Goal: Task Accomplishment & Management: Manage account settings

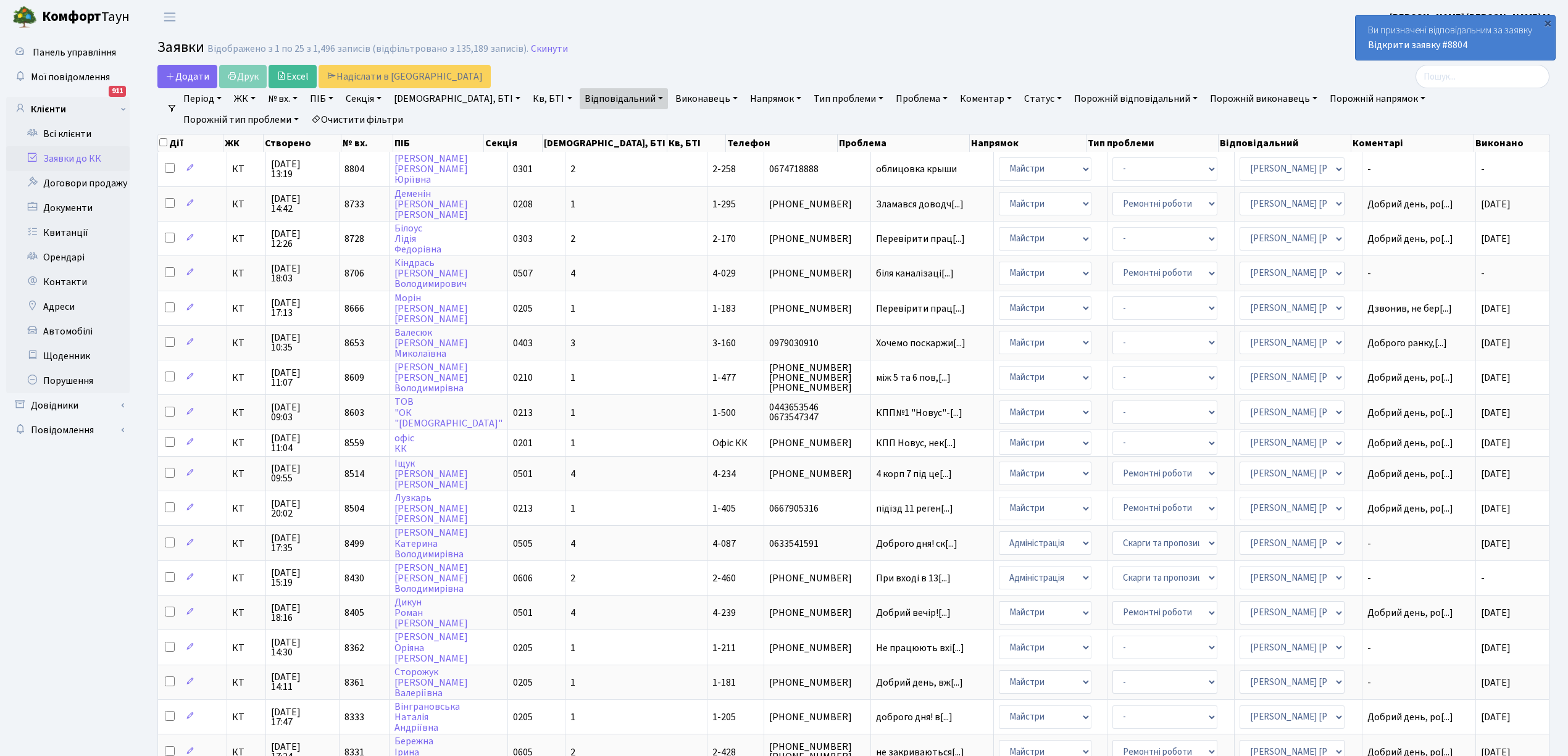
select select "25"
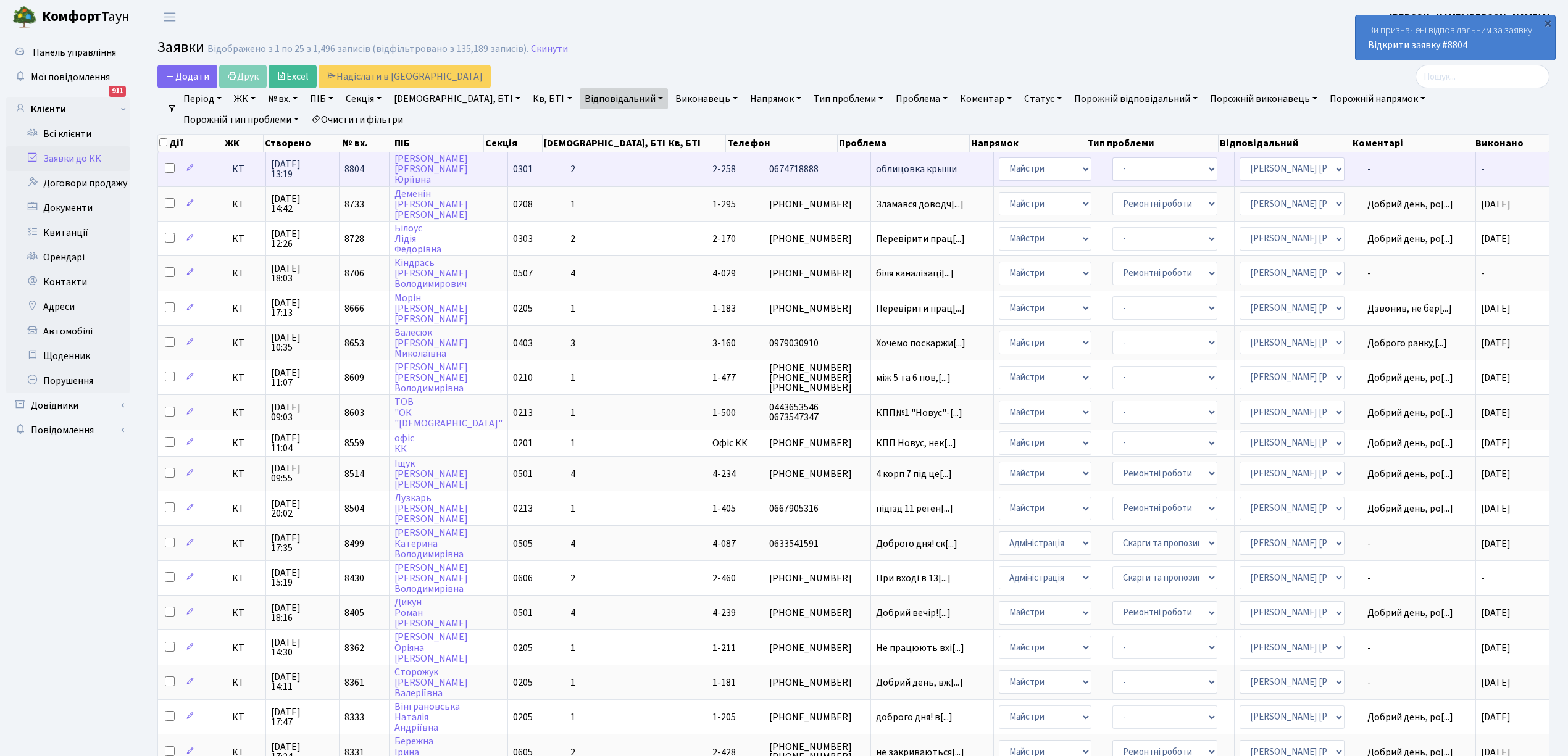
click at [876, 171] on span "облицовка крыши" at bounding box center [932, 169] width 112 height 10
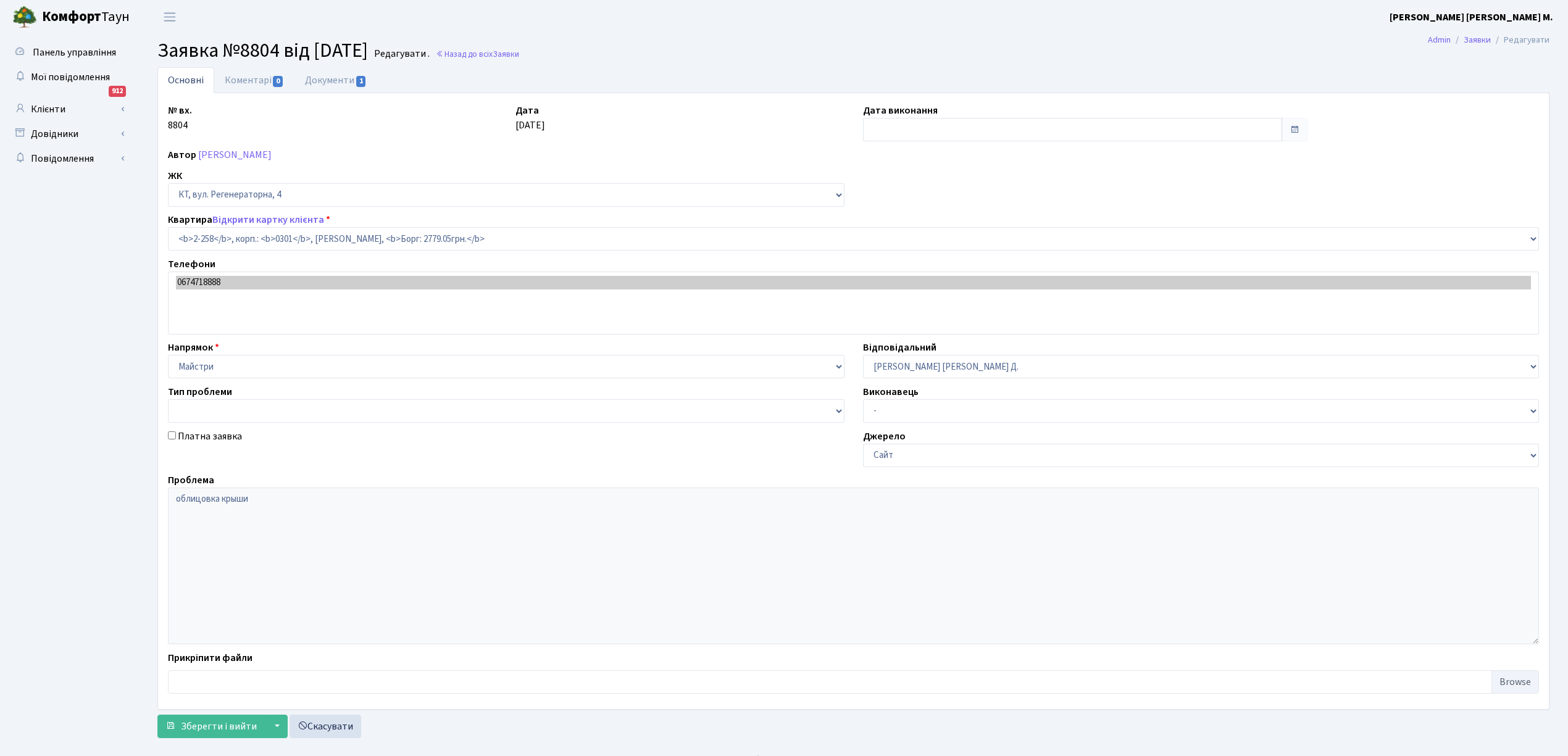
select select "523"
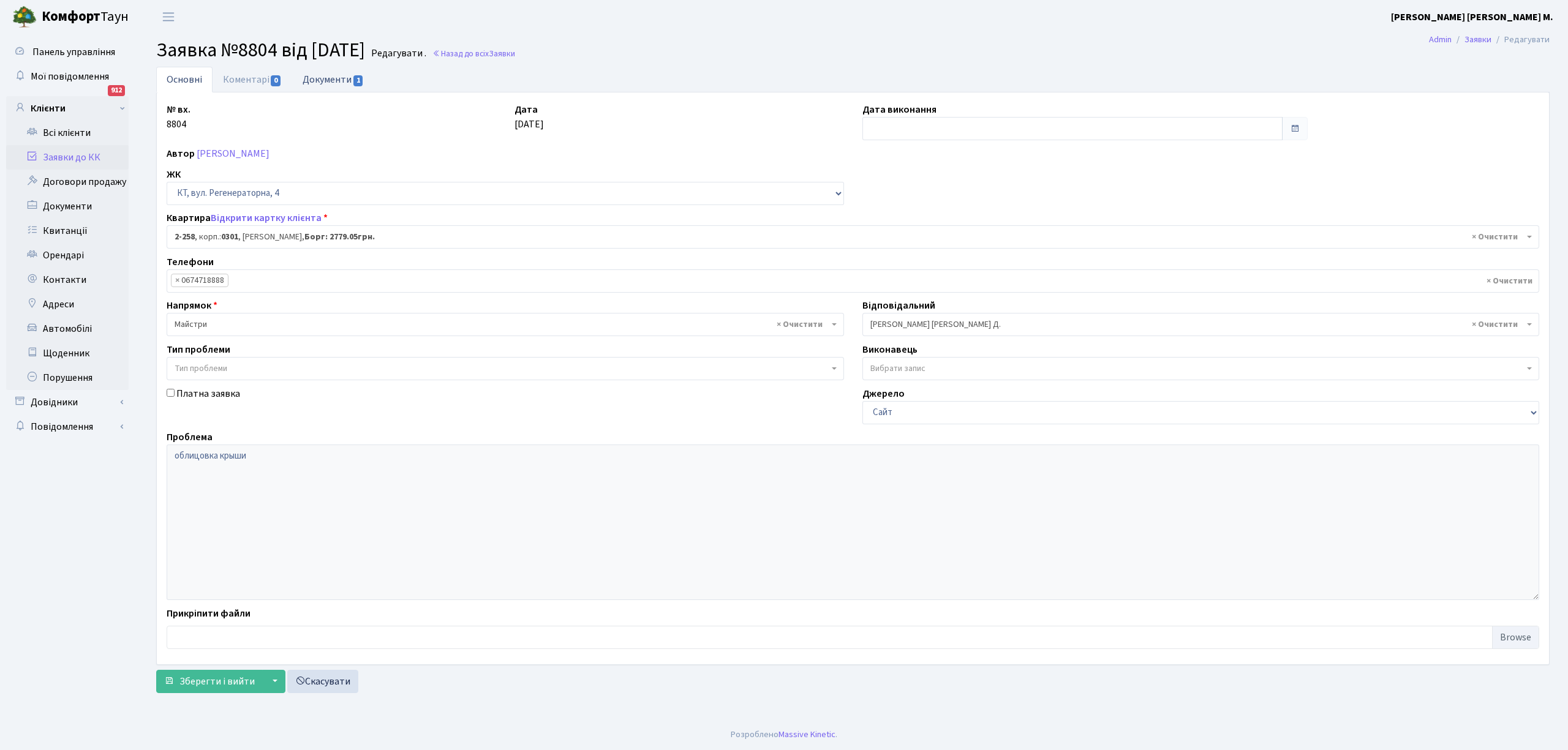
click at [327, 84] on link "Документи 1" at bounding box center [333, 79] width 82 height 25
select select "25"
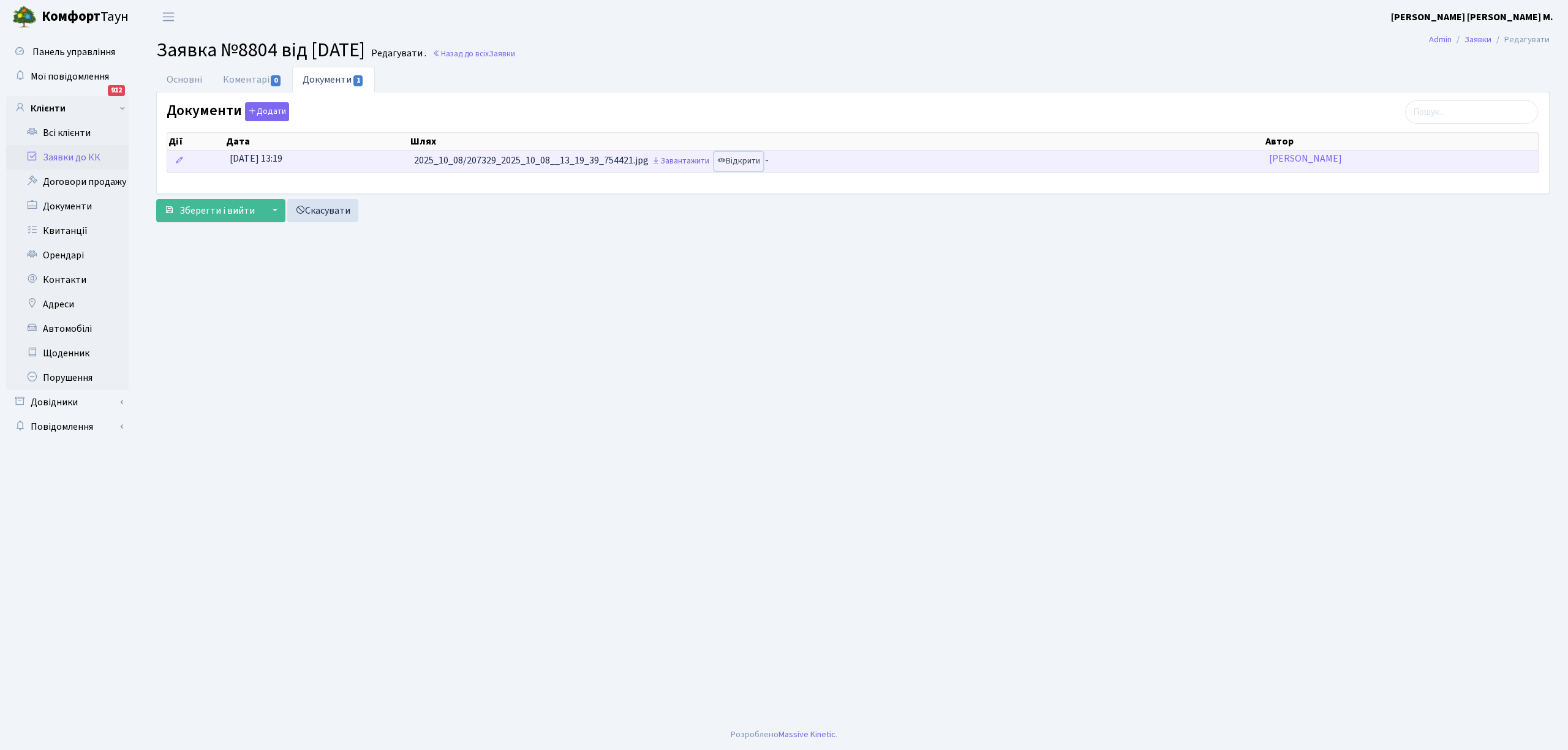
click at [746, 162] on link "Відкрити" at bounding box center [738, 161] width 49 height 19
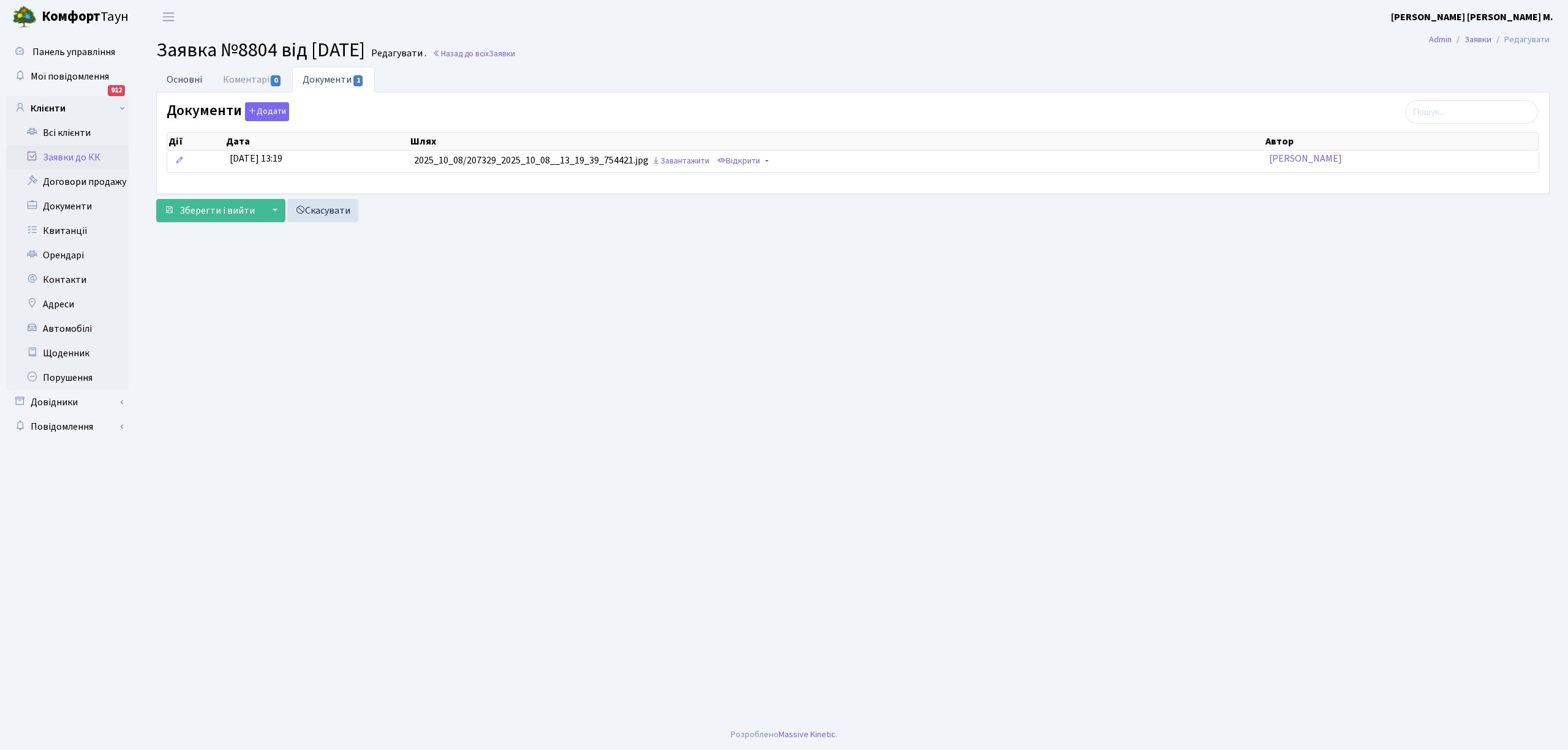
click at [182, 82] on link "Основні" at bounding box center [184, 79] width 56 height 25
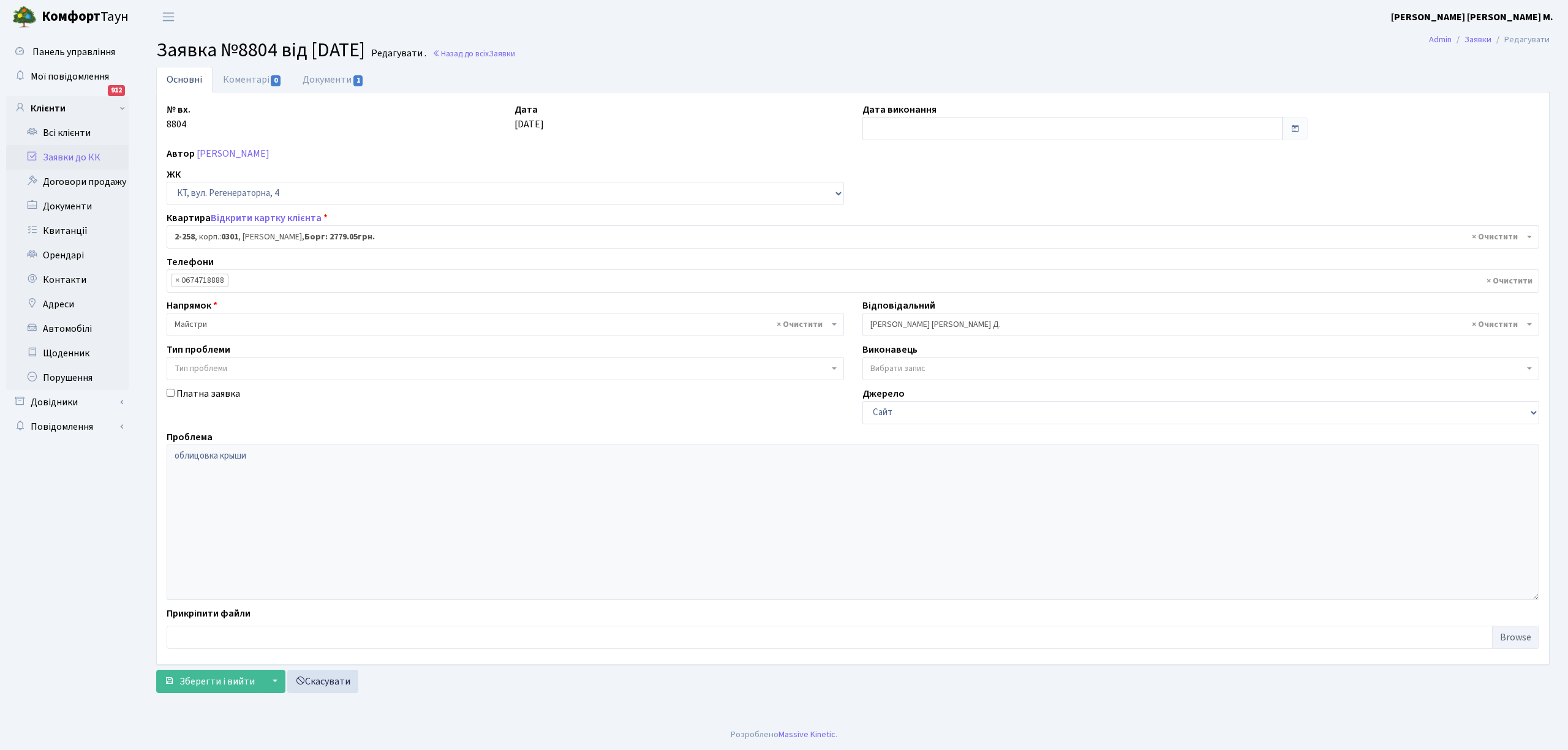
click at [63, 155] on link "Заявки до КК" at bounding box center [68, 157] width 123 height 24
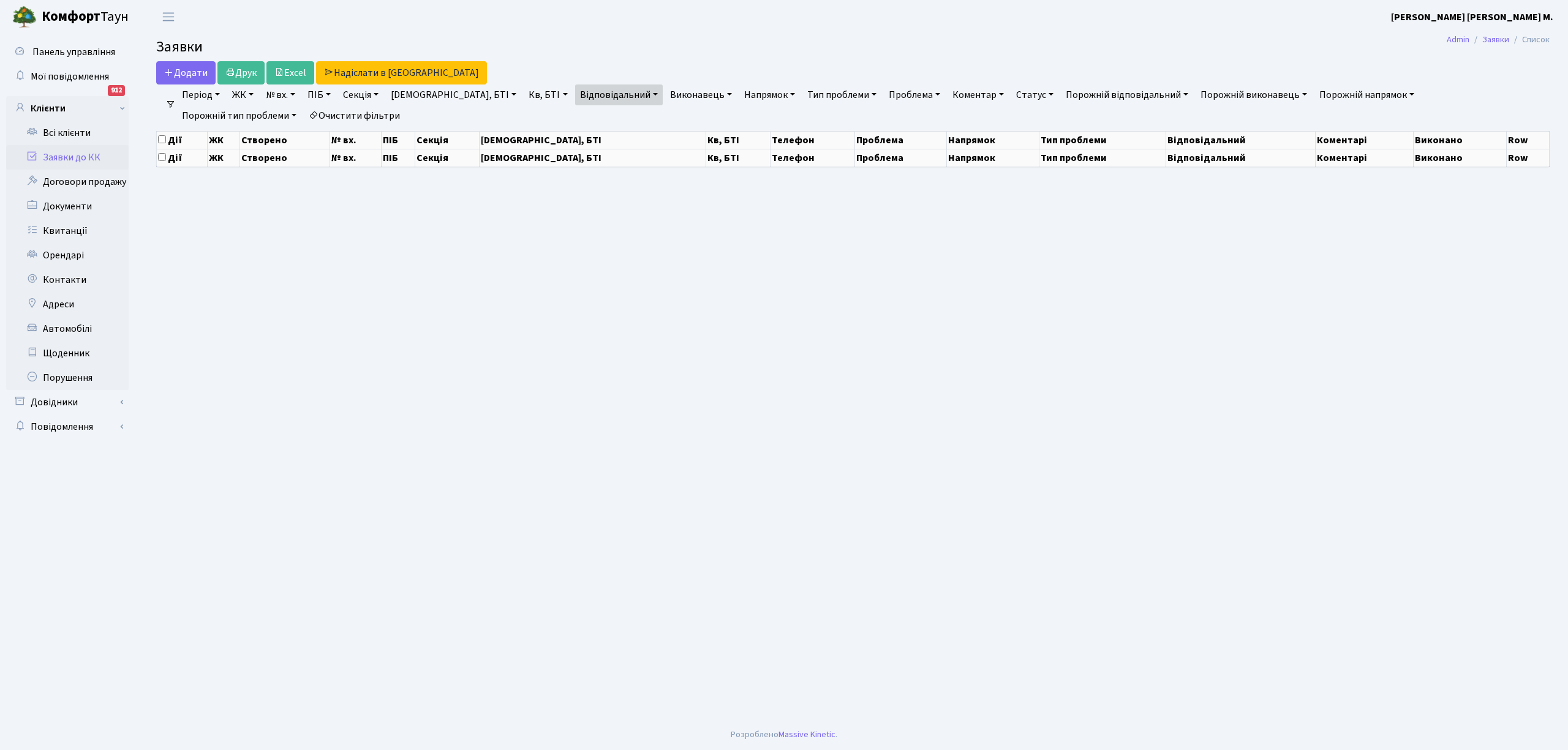
select select "25"
